Goal: Download file/media

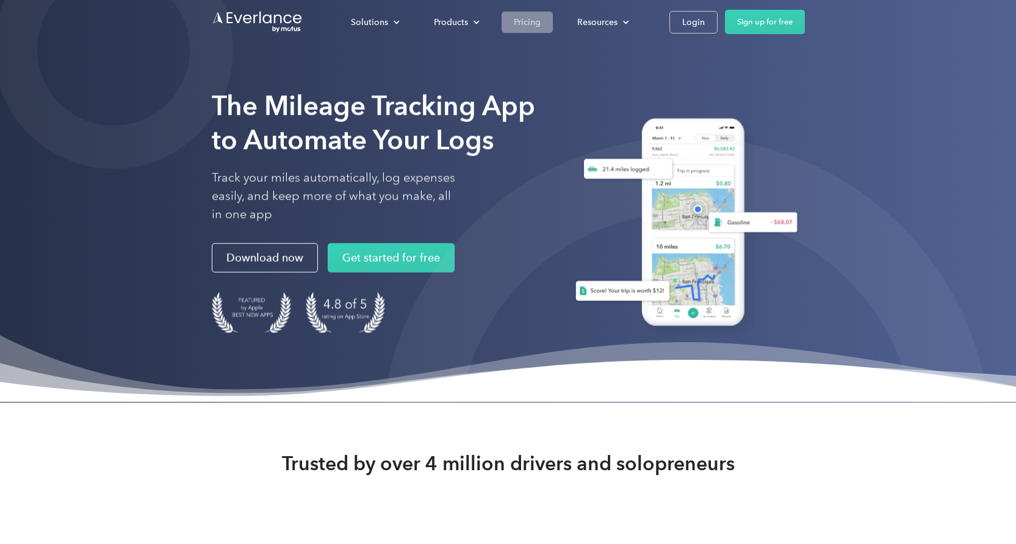
click at [528, 23] on div "Pricing" at bounding box center [527, 22] width 27 height 15
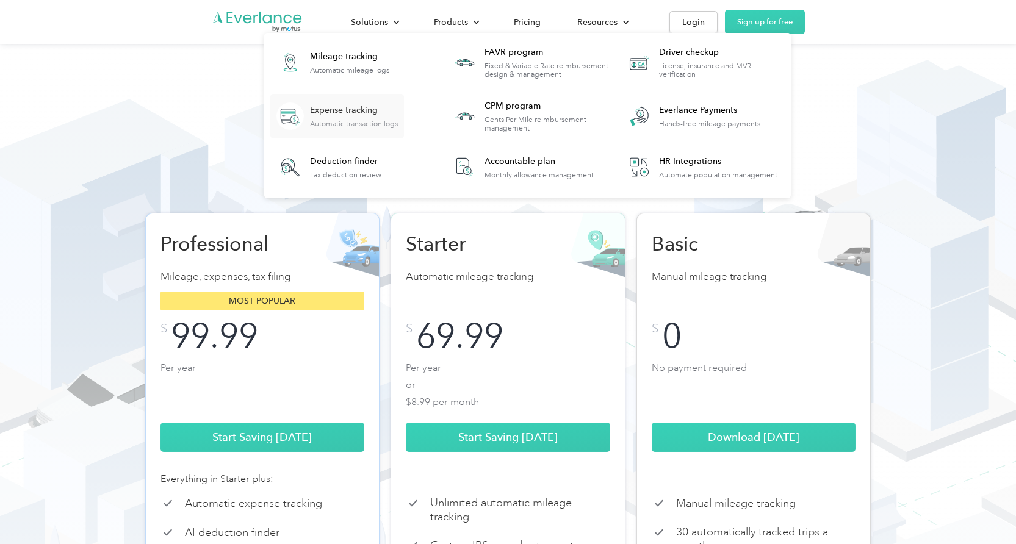
click at [364, 107] on div "Expense tracking" at bounding box center [354, 110] width 88 height 12
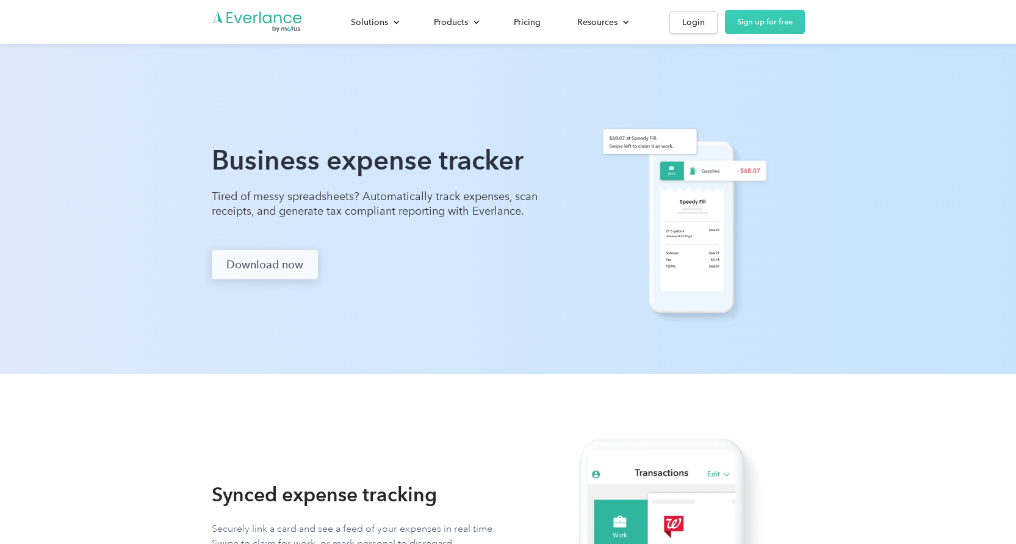
click at [281, 264] on link "Download now" at bounding box center [265, 264] width 106 height 29
